Goal: Contribute content: Add original content to the website for others to see

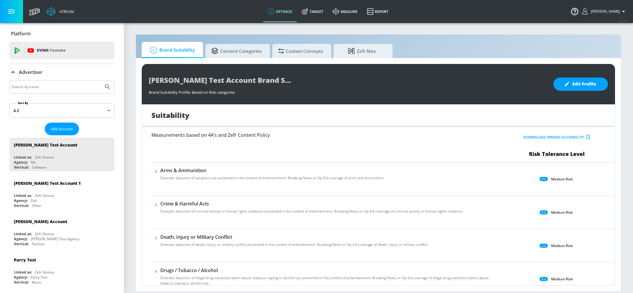
click at [41, 85] on input "Search by name" at bounding box center [56, 87] width 89 height 8
type input "[PERSON_NAME]"
click at [101, 80] on button "Submit Search" at bounding box center [107, 86] width 13 height 13
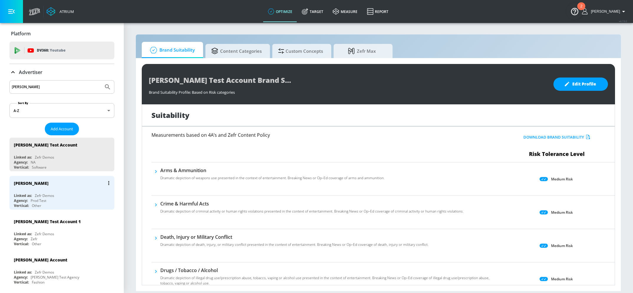
click at [51, 184] on div "[PERSON_NAME]" at bounding box center [63, 183] width 99 height 14
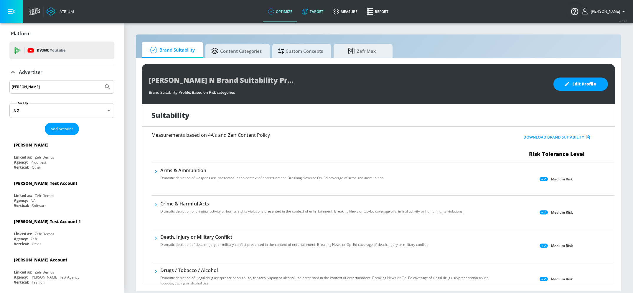
click at [320, 13] on link "Target" at bounding box center [312, 11] width 31 height 21
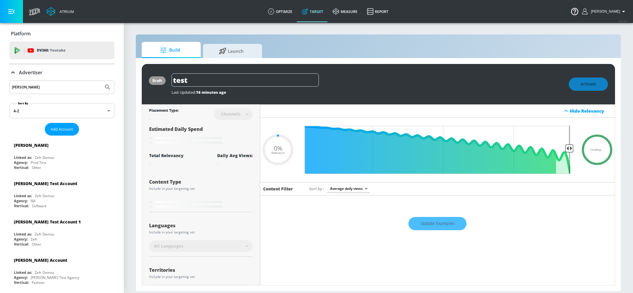
type input "0.05"
click at [23, 72] on p "Advertiser" at bounding box center [31, 72] width 24 height 6
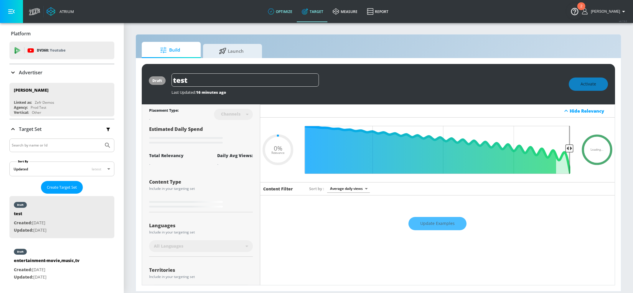
click at [288, 19] on link "optimize" at bounding box center [280, 11] width 34 height 21
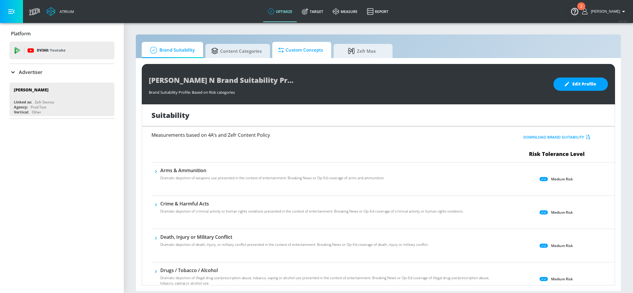
click at [321, 46] on span "Custom Concepts" at bounding box center [300, 50] width 45 height 14
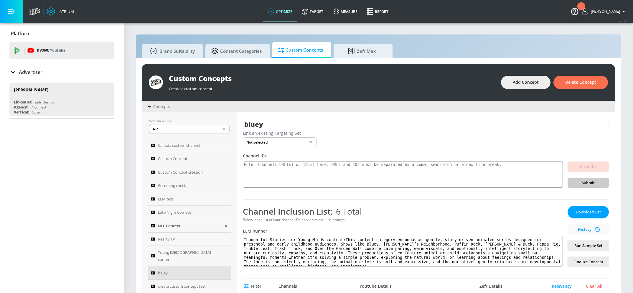
click at [186, 219] on link "NFL Concept" at bounding box center [189, 226] width 83 height 14
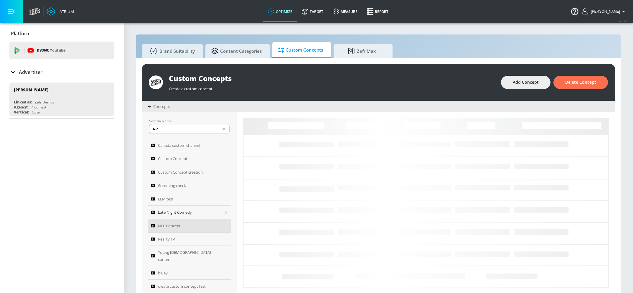
click at [183, 211] on span "Late Night Comedy" at bounding box center [175, 212] width 34 height 7
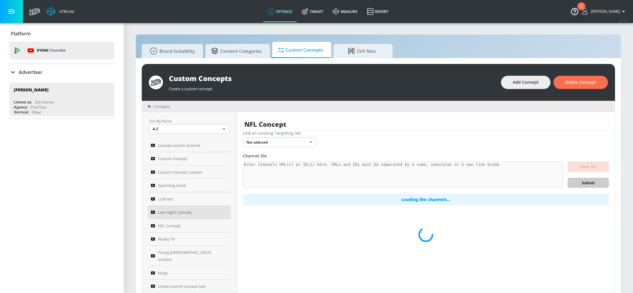
type input "Late Night Comedy"
type input "47f8b97c-74ad-4fd4-8378-133900d7d956"
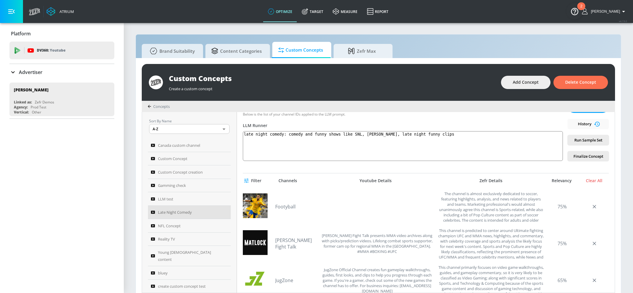
scroll to position [57, 0]
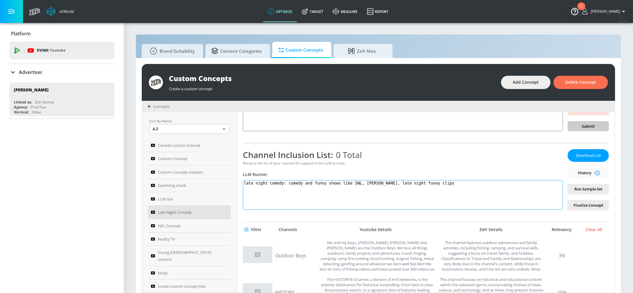
click at [422, 190] on textarea "late night comedy: comedy and funny shows like SNL, [PERSON_NAME], late night f…" at bounding box center [403, 195] width 320 height 30
click at [392, 205] on textarea "late night comedy: comedy and funny shows like SNL, [PERSON_NAME], late night f…" at bounding box center [403, 195] width 320 height 30
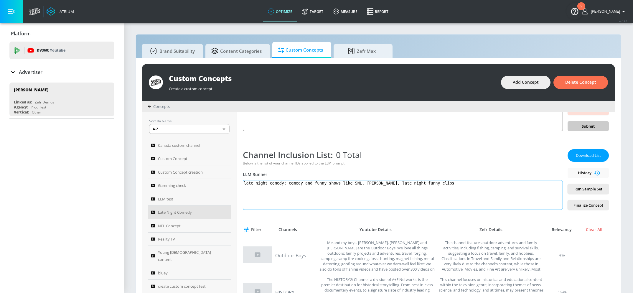
click at [392, 205] on textarea "late night comedy: comedy and funny shows like SNL, [PERSON_NAME], late night f…" at bounding box center [403, 195] width 320 height 30
paste textarea "videos featuring late night comedy and talk show segments from shows like [DATE…"
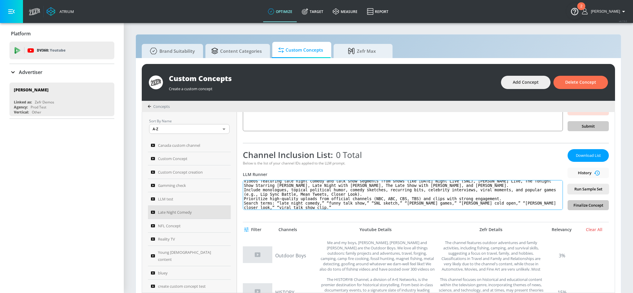
scroll to position [0, 0]
drag, startPoint x: 349, startPoint y: 192, endPoint x: 291, endPoint y: 192, distance: 57.5
click at [291, 192] on textarea "videos featuring late night comedy and talk show segments from shows like [DATE…" at bounding box center [403, 195] width 320 height 30
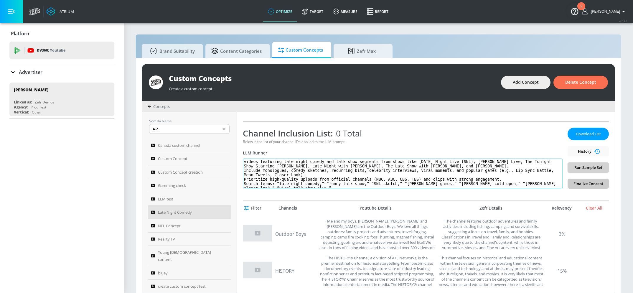
type textarea "videos featuring late night comedy and talk show segments from shows like [DATE…"
click at [586, 169] on span "Run Sample Set" at bounding box center [588, 167] width 32 height 7
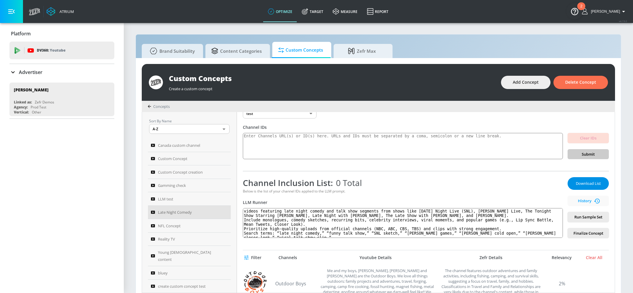
scroll to position [39, 0]
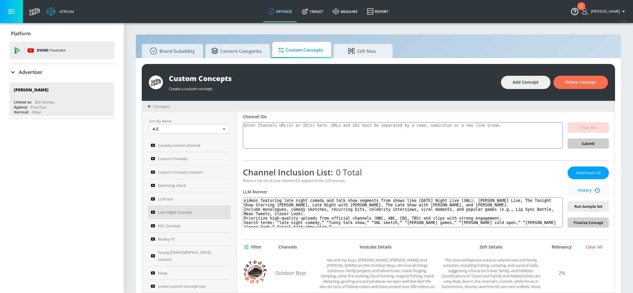
click at [590, 219] on span "Finalize Concept" at bounding box center [588, 222] width 32 height 7
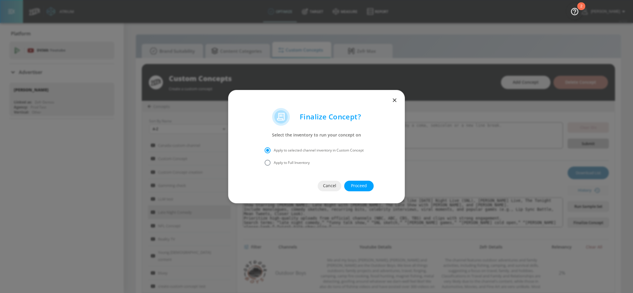
click at [362, 187] on span "Proceed" at bounding box center [359, 185] width 6 height 7
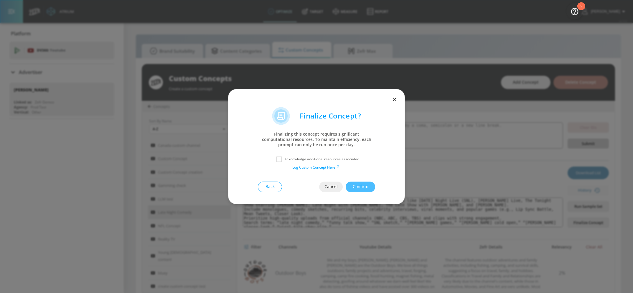
click at [394, 99] on icon "button" at bounding box center [395, 99] width 4 height 4
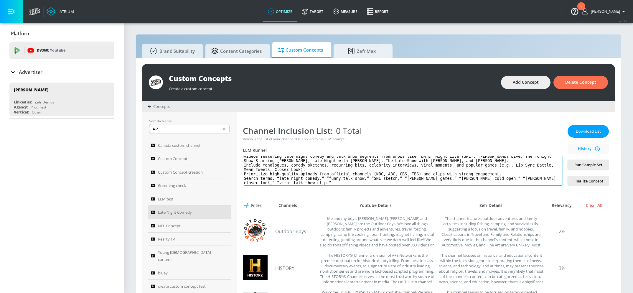
scroll to position [63, 0]
